Goal: Transaction & Acquisition: Purchase product/service

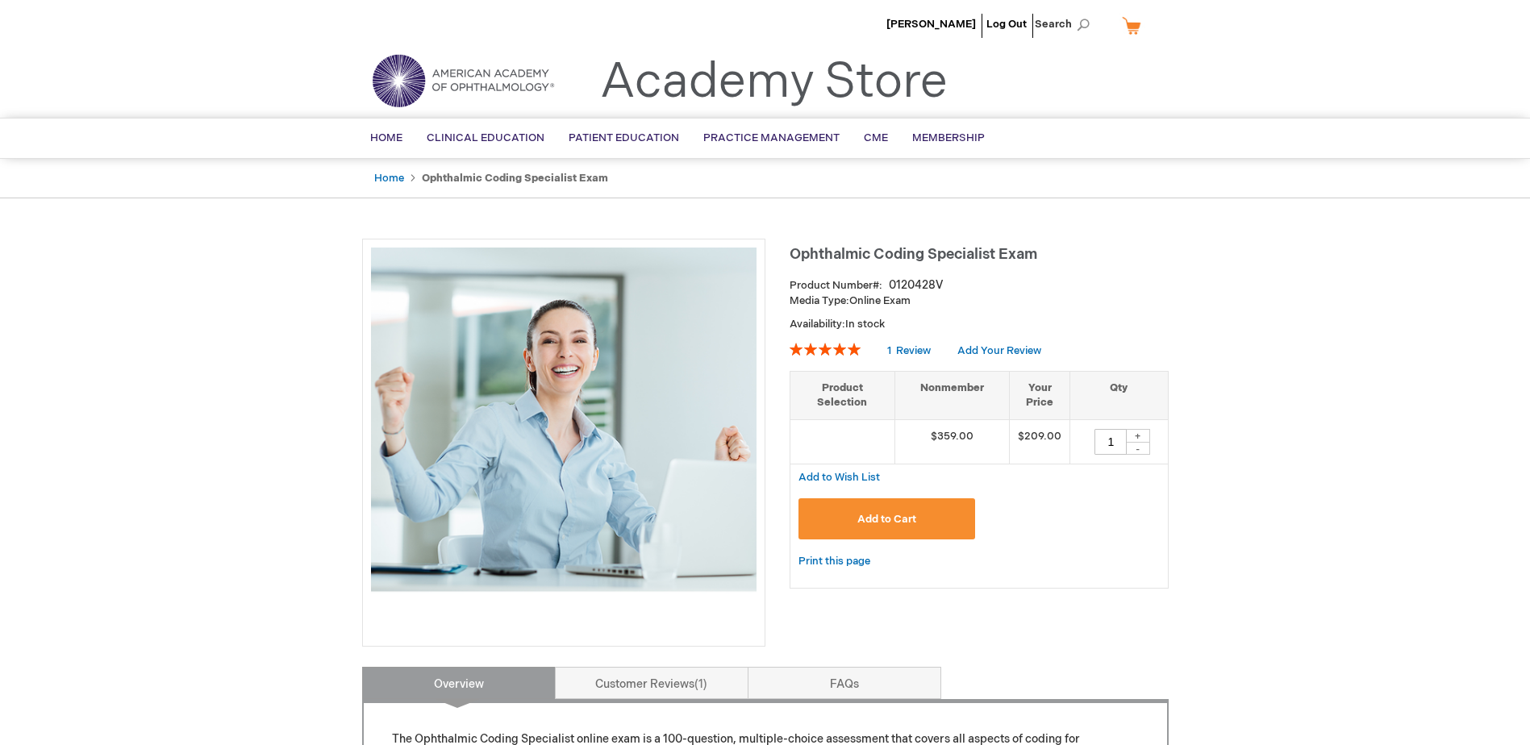
click at [867, 520] on span "Add to Cart" at bounding box center [886, 519] width 59 height 13
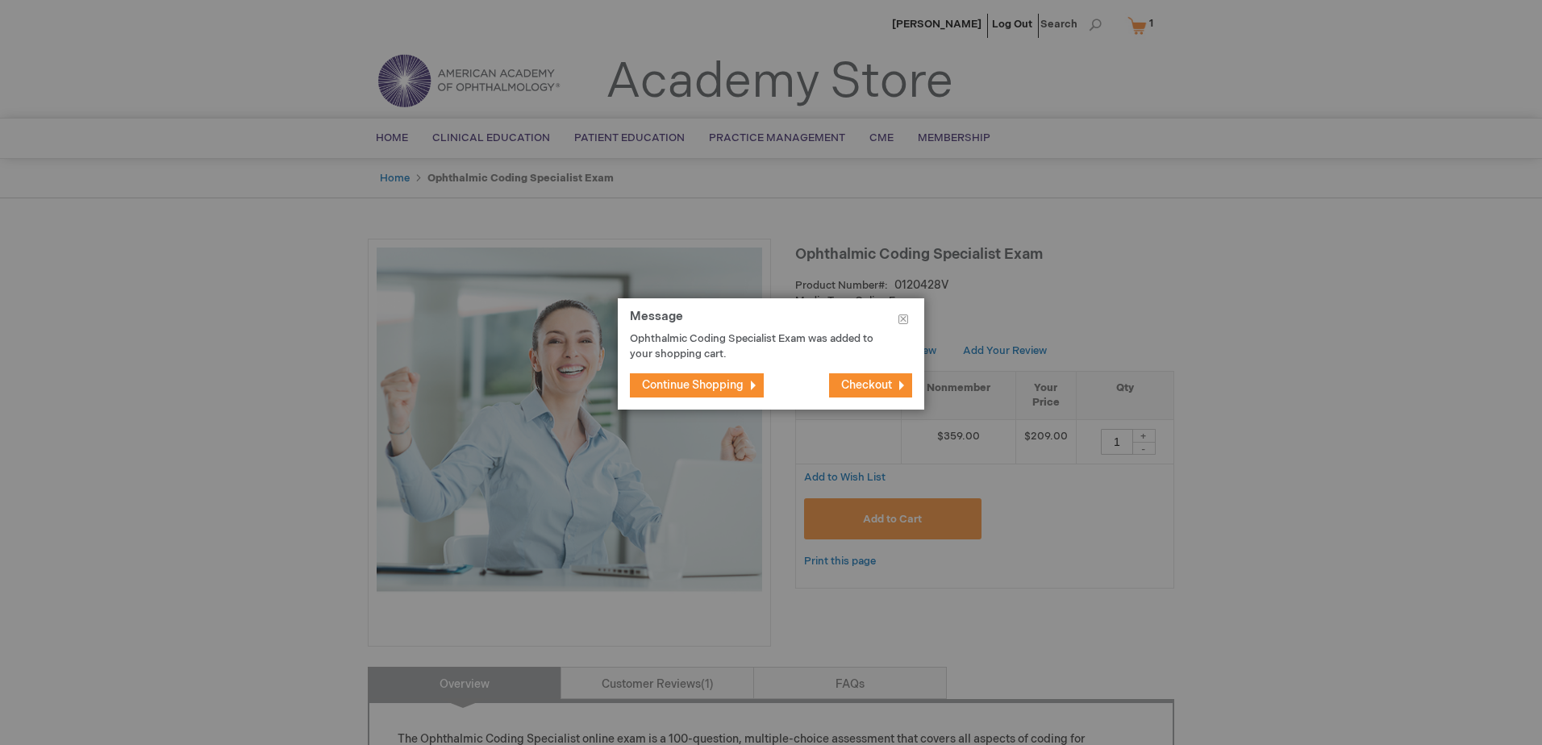
click at [864, 382] on span "Checkout" at bounding box center [866, 385] width 51 height 14
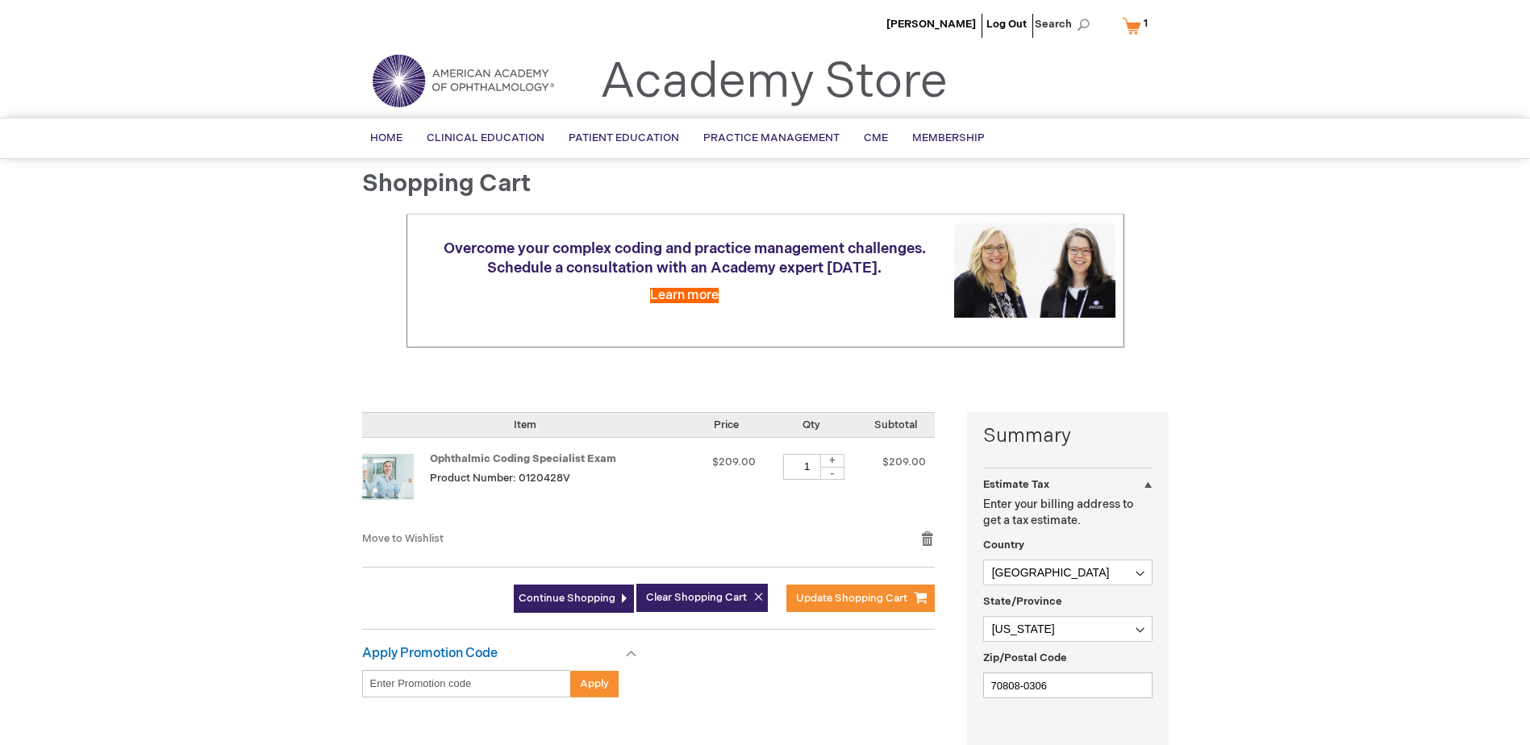
select select "US"
select select "28"
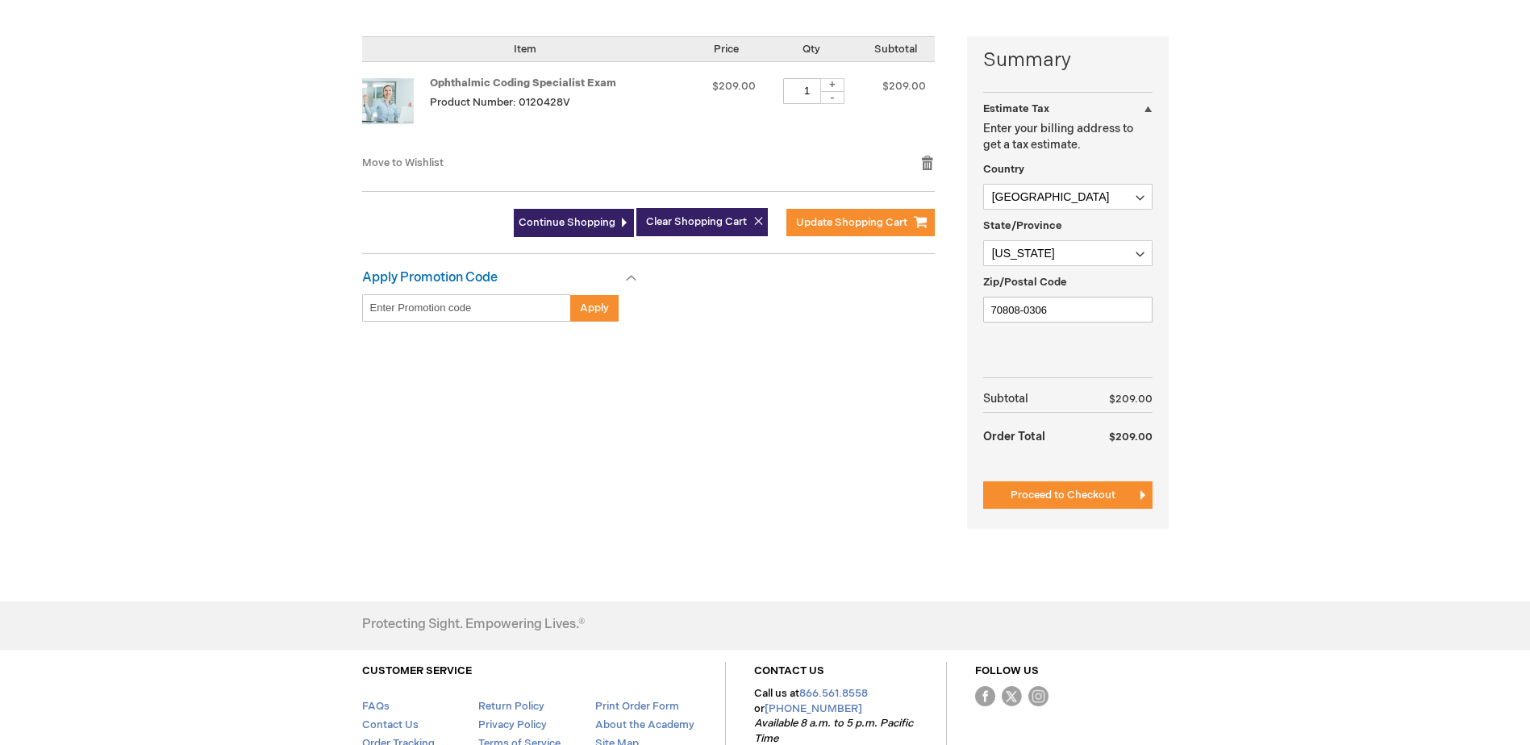
scroll to position [388, 0]
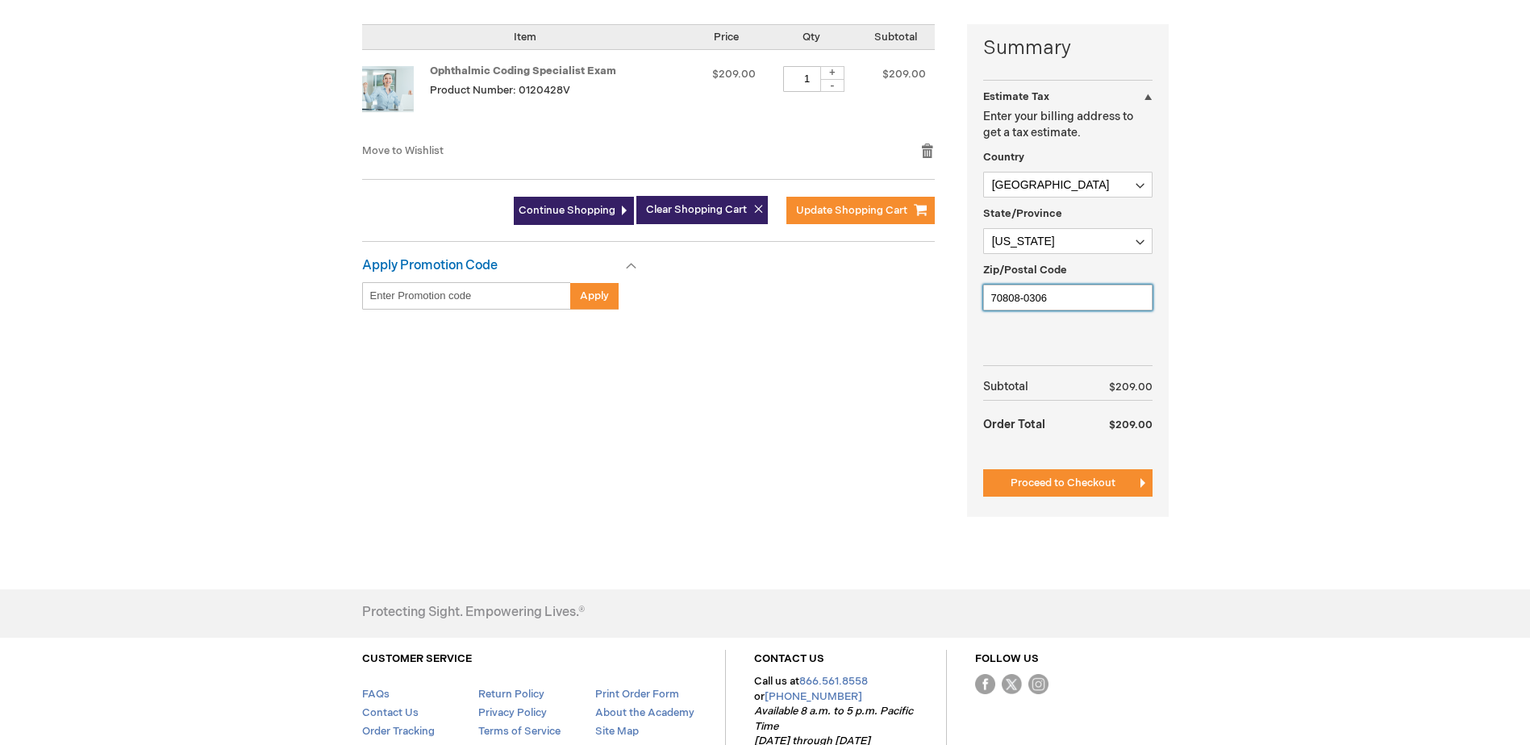
drag, startPoint x: 1091, startPoint y: 301, endPoint x: 905, endPoint y: 292, distance: 186.5
click at [902, 292] on div "Summary Estimate Tax Estimate Tax Enter your billing address to get a tax estim…" at bounding box center [765, 280] width 806 height 513
type input "71358"
click at [1039, 477] on span "Proceed to Checkout" at bounding box center [1062, 483] width 105 height 13
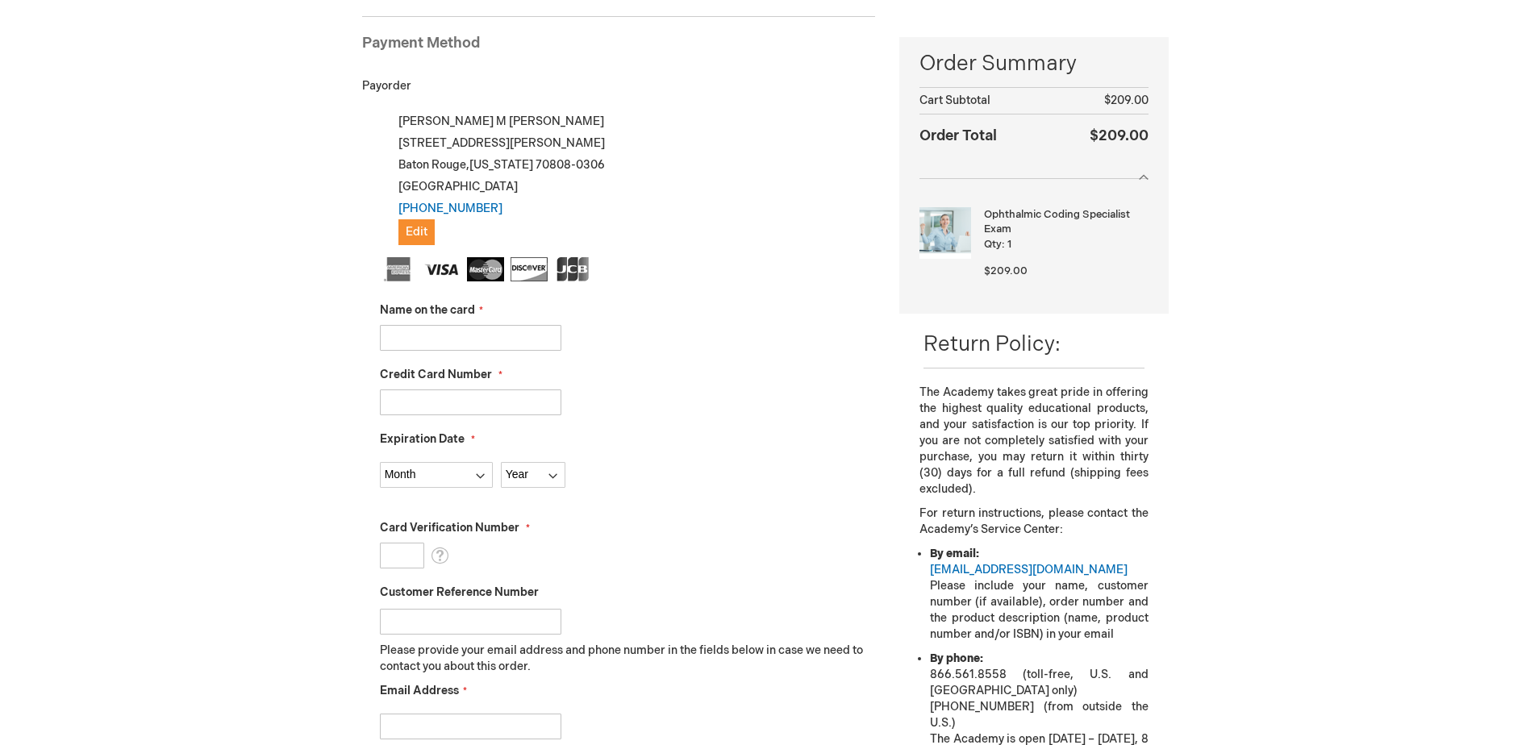
click at [474, 342] on input "Name on the card" at bounding box center [470, 338] width 181 height 26
type input "Kaitlyn Mitchell Kogel"
click at [468, 385] on div "Credit Card Number" at bounding box center [628, 391] width 496 height 48
click at [467, 395] on input "Credit Card Number" at bounding box center [470, 402] width 181 height 26
type input "4355443409401812"
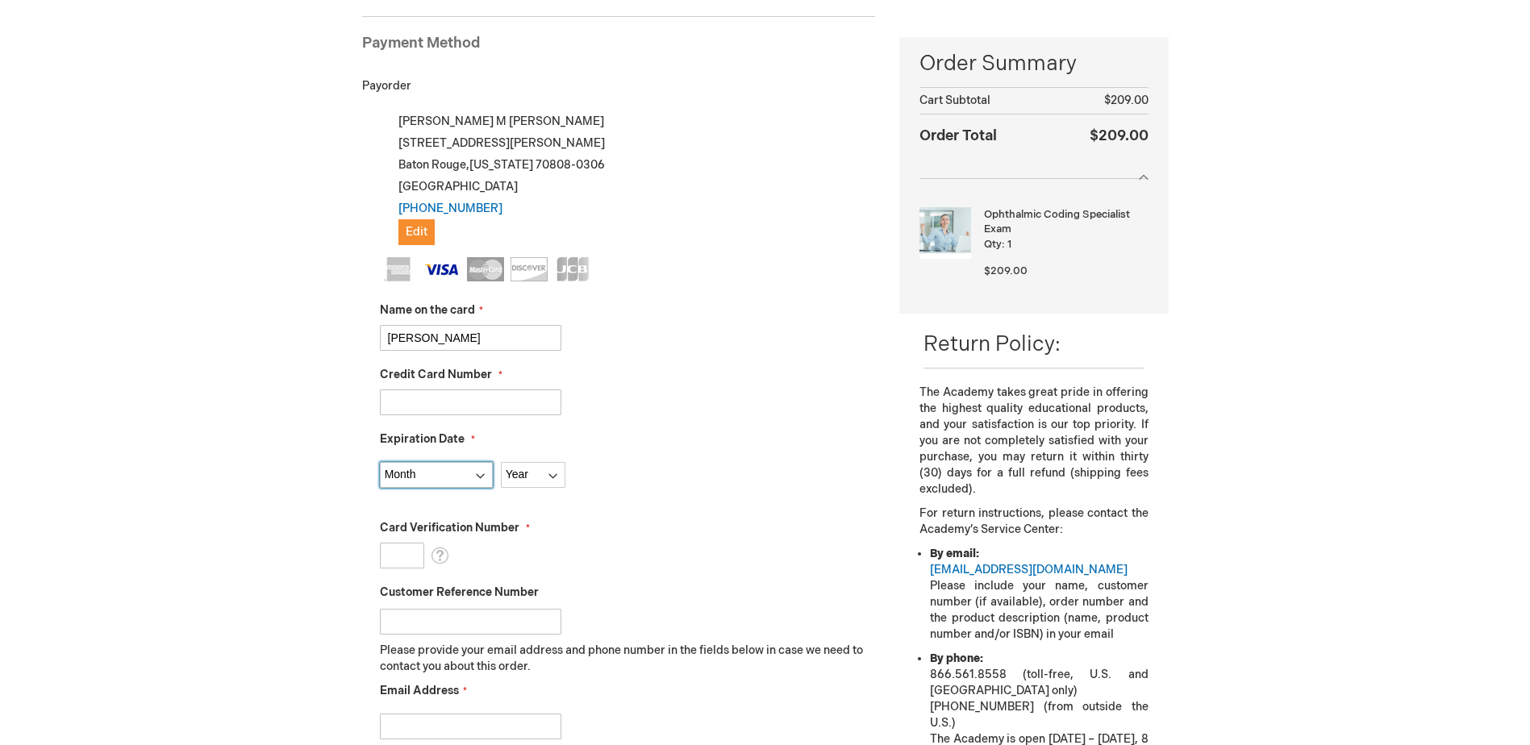
click at [483, 469] on select "Month 01 - January 02 - February 03 - March 04 - April 05 - May 06 - June 07 - …" at bounding box center [436, 475] width 113 height 26
select select "4"
click at [380, 462] on select "Month 01 - January 02 - February 03 - March 04 - April 05 - May 06 - June 07 - …" at bounding box center [436, 475] width 113 height 26
click at [530, 482] on select "Year 2025 2026 2027 2028 2029 2030 2031 2032 2033 2034 2035" at bounding box center [533, 475] width 65 height 26
select select "2028"
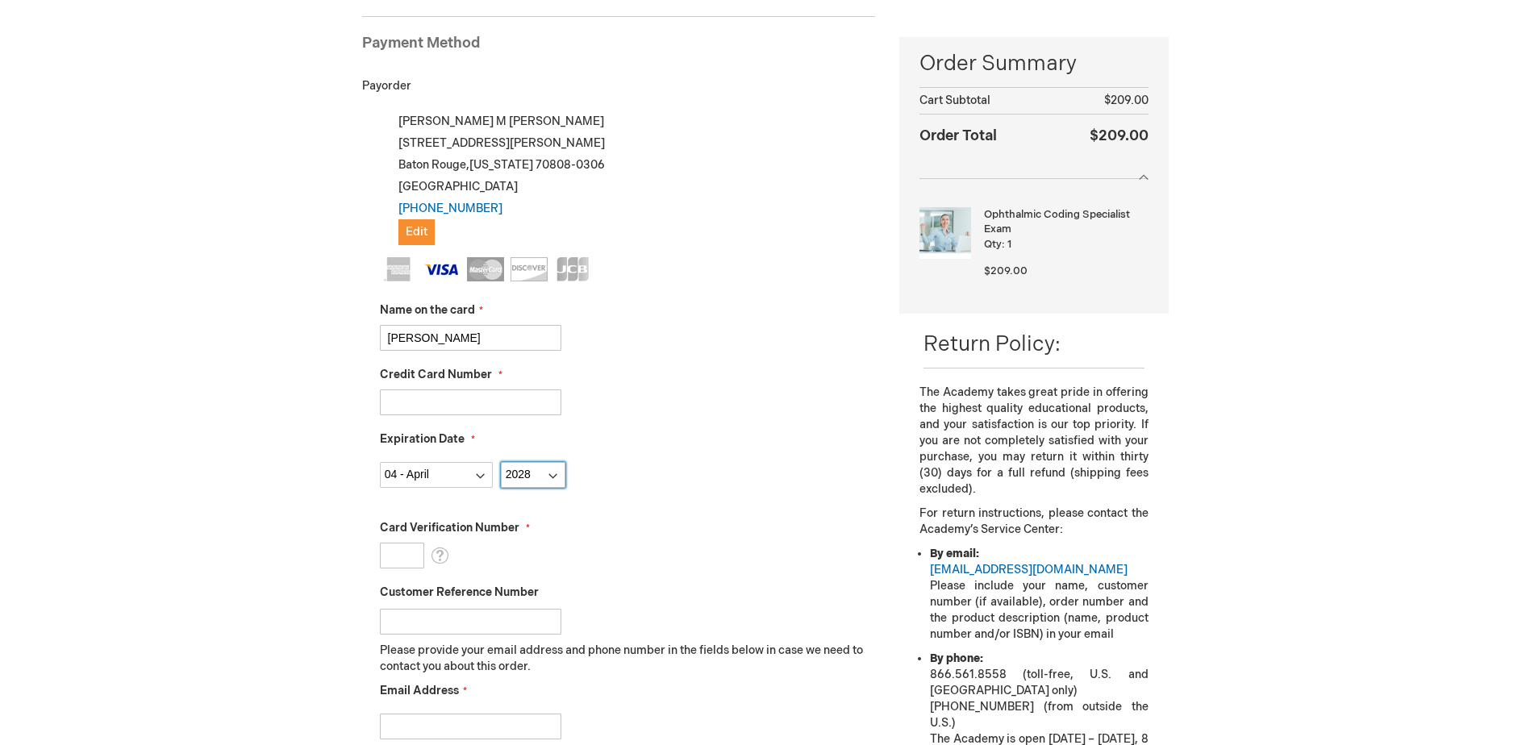
click at [501, 462] on select "Year 2025 2026 2027 2028 2029 2030 2031 2032 2033 2034 2035" at bounding box center [533, 475] width 65 height 26
click at [405, 554] on input "Card Verification Number" at bounding box center [402, 556] width 44 height 26
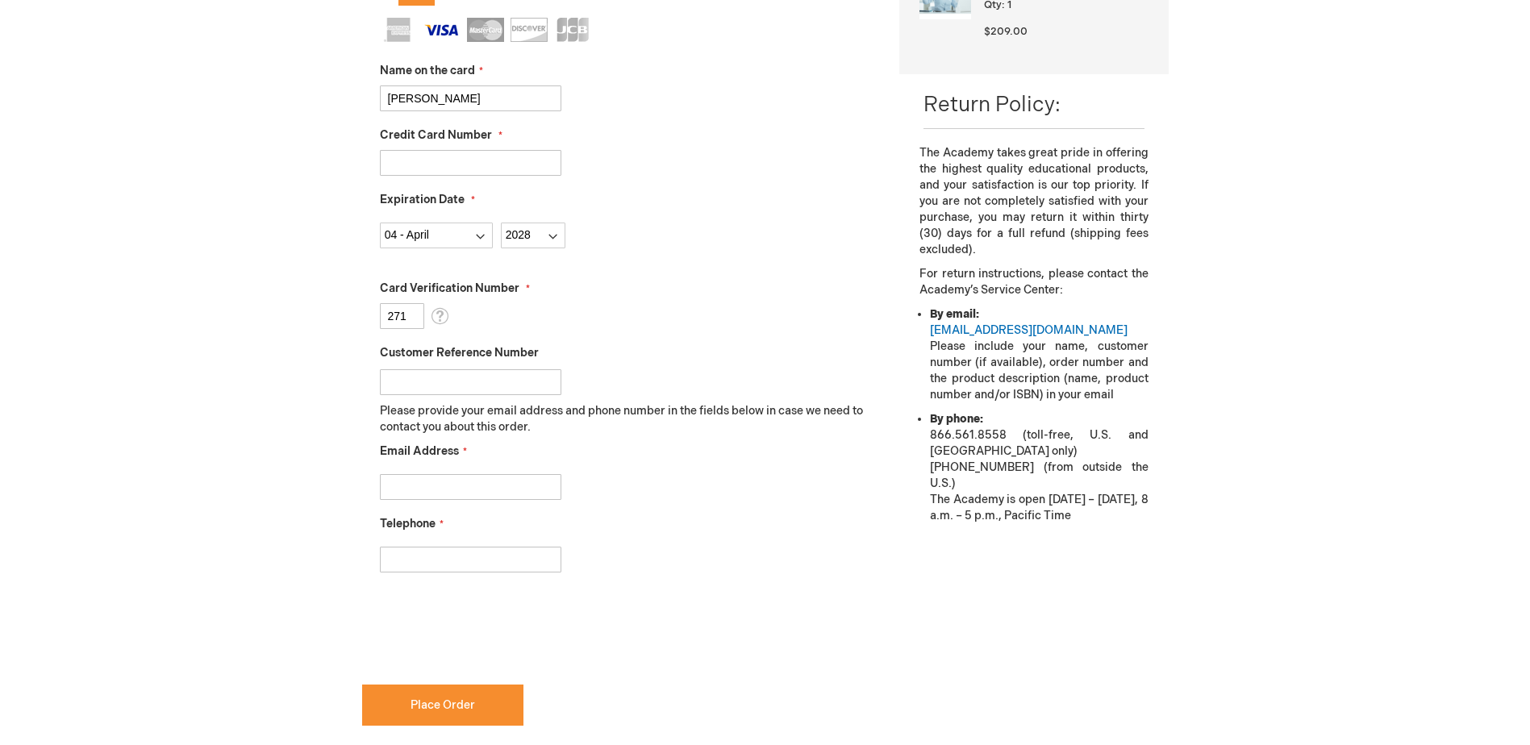
scroll to position [483, 0]
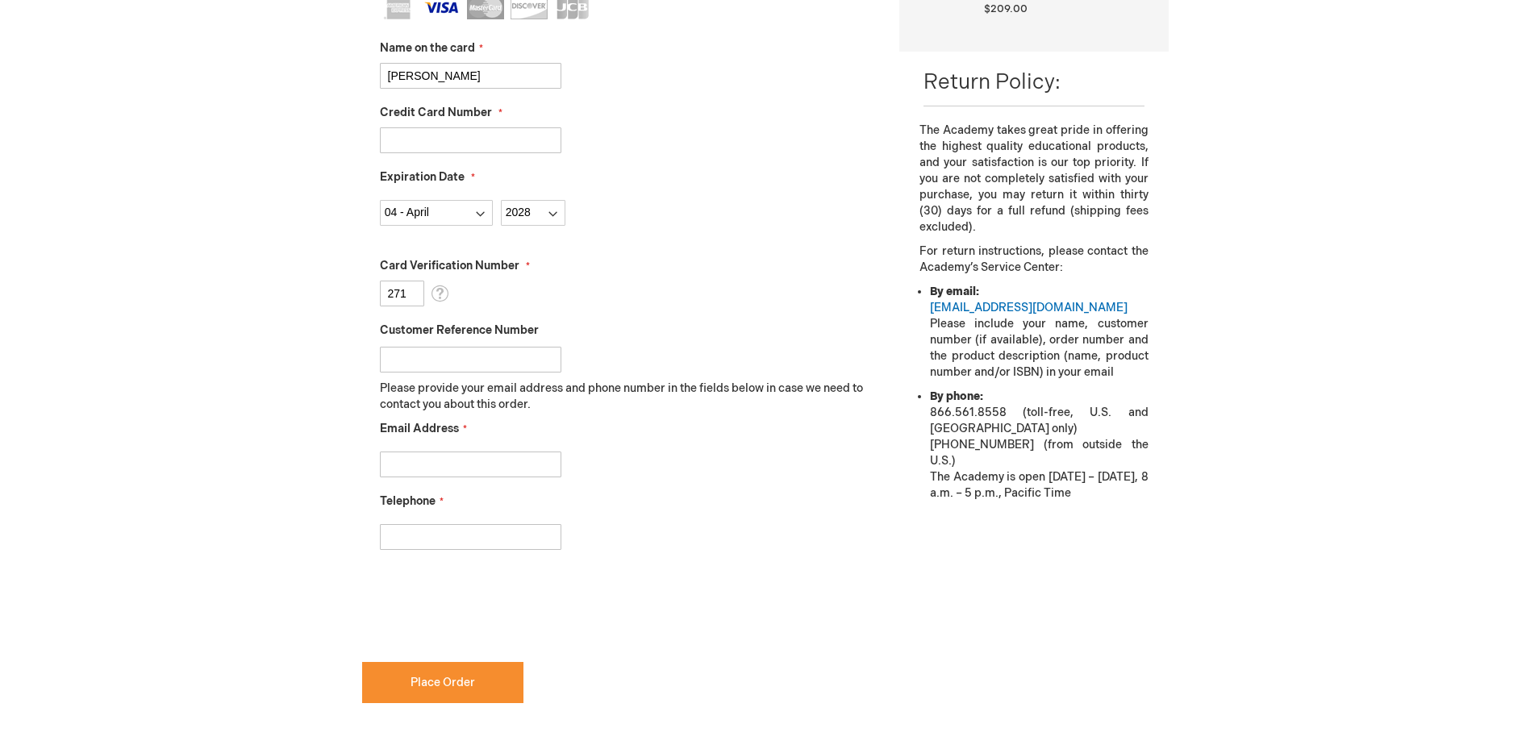
type input "271"
click at [461, 474] on input "Email Address" at bounding box center [470, 465] width 181 height 26
type input "kaitlynkogel@gmail.com"
type input "2252629794"
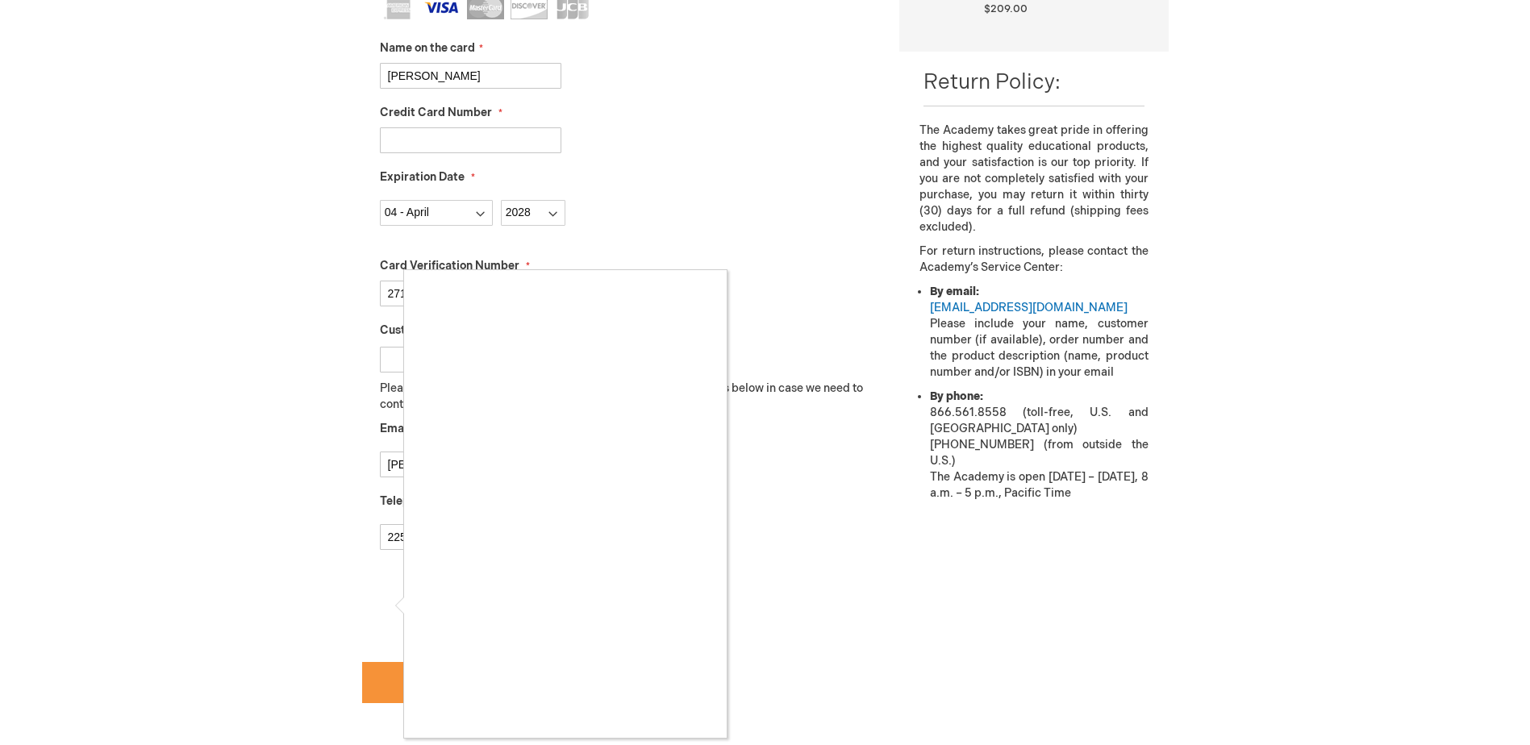
checkbox input "true"
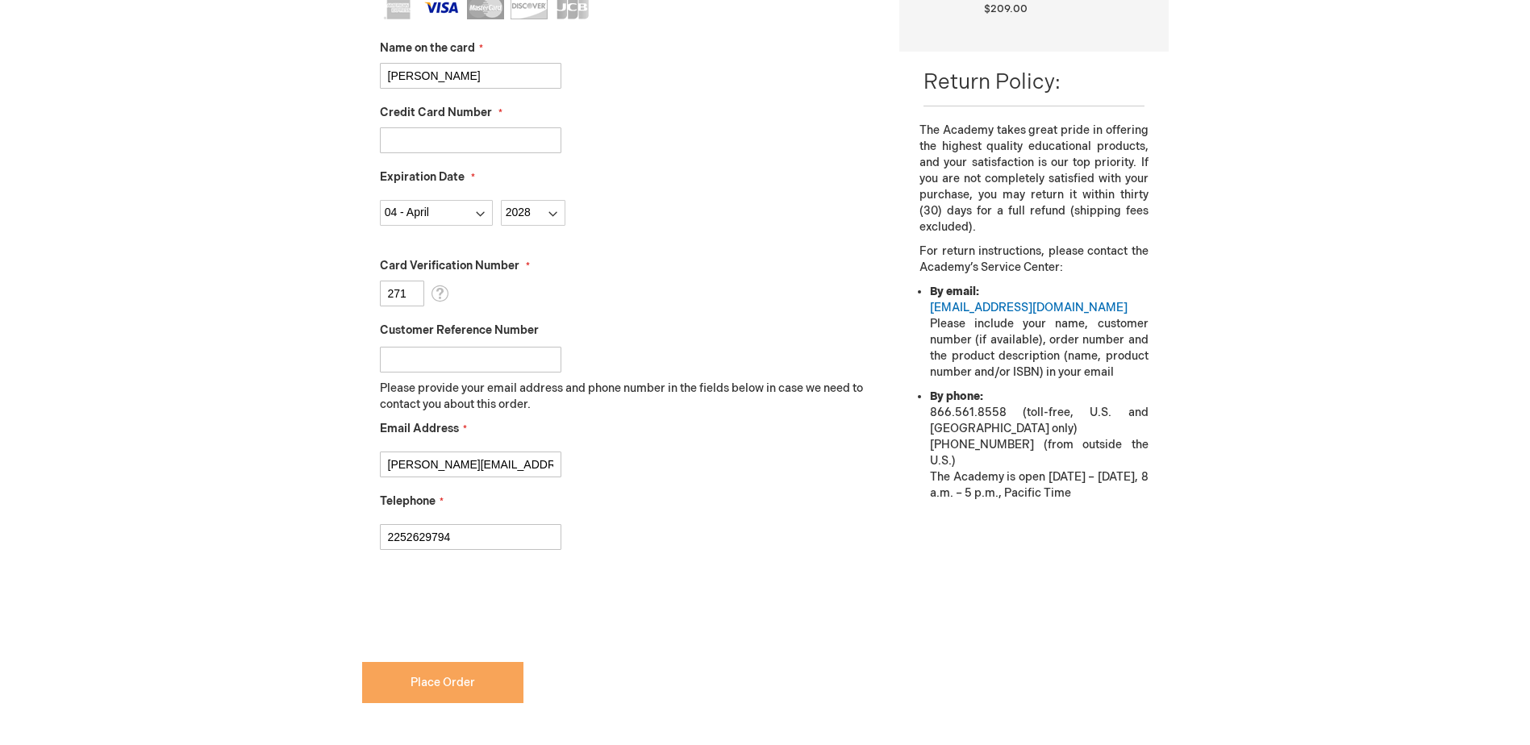
click at [443, 685] on span "Place Order" at bounding box center [442, 683] width 65 height 14
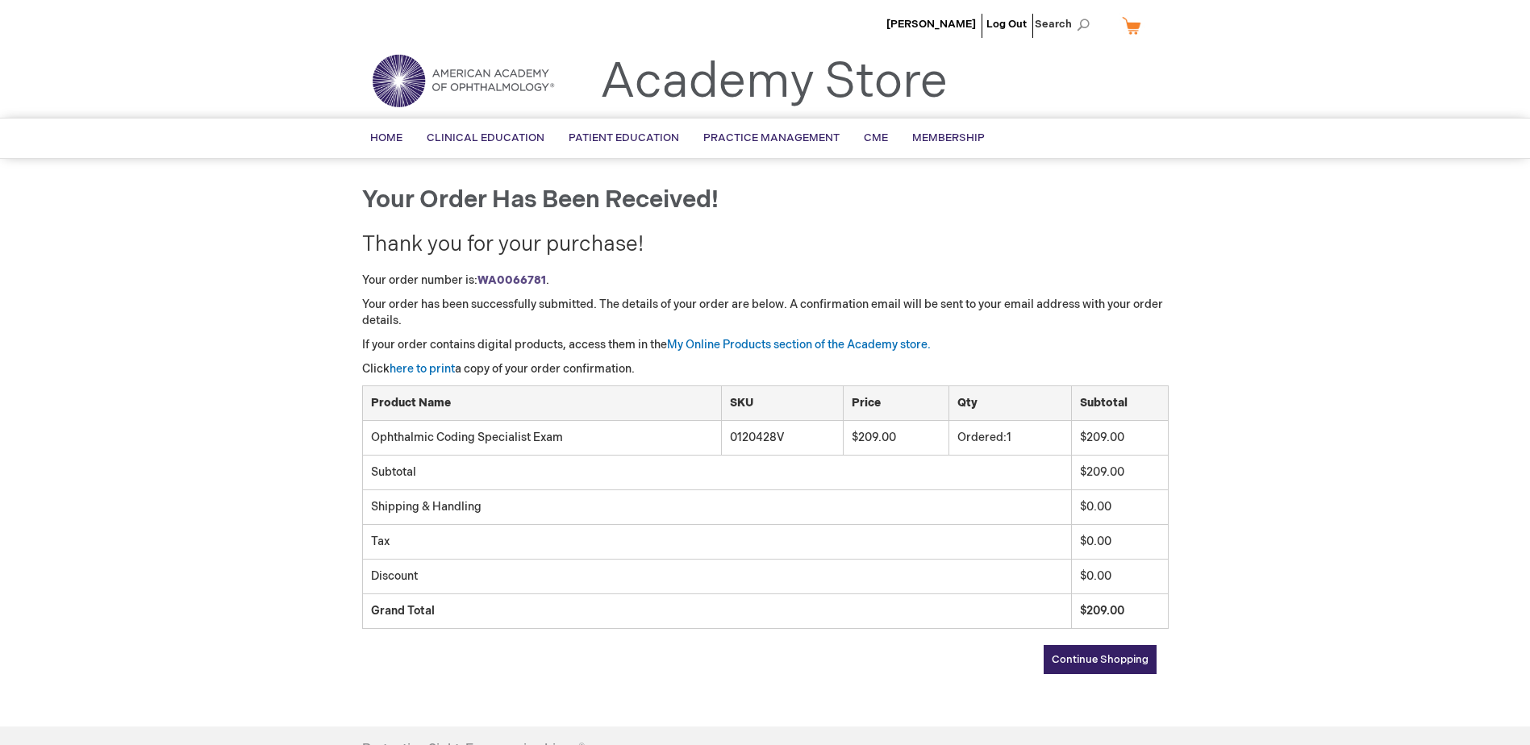
click at [1133, 663] on span "Continue Shopping" at bounding box center [1100, 659] width 97 height 13
